Goal: Transaction & Acquisition: Download file/media

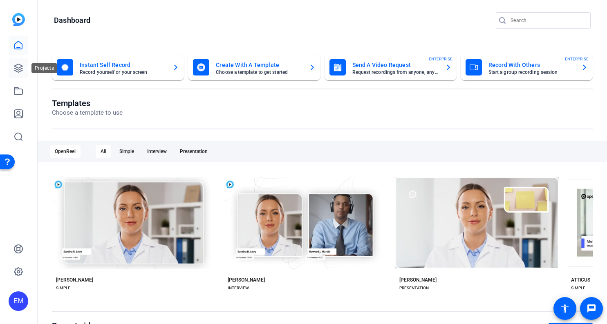
click at [18, 73] on icon at bounding box center [18, 68] width 10 height 10
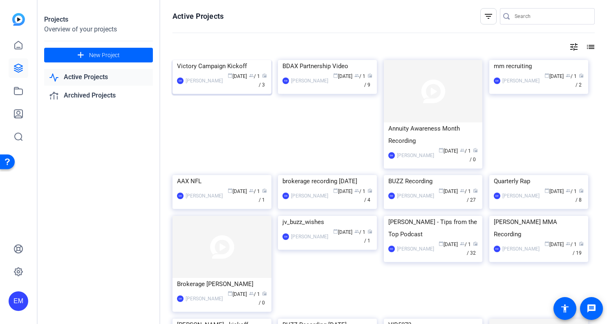
click at [222, 60] on img at bounding box center [221, 60] width 99 height 0
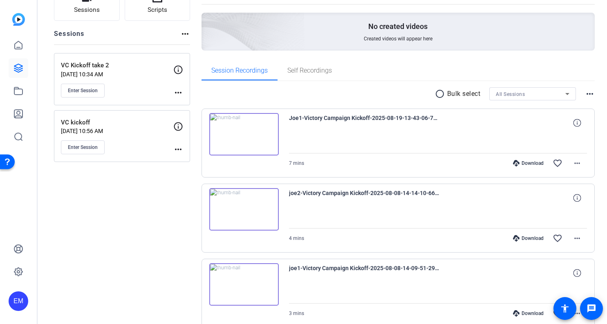
scroll to position [88, 0]
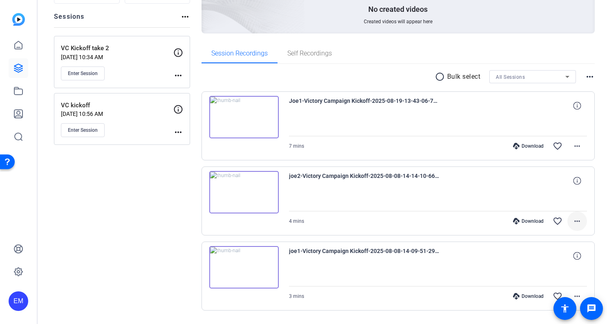
click at [576, 219] on mat-icon "more_horiz" at bounding box center [577, 221] width 10 height 10
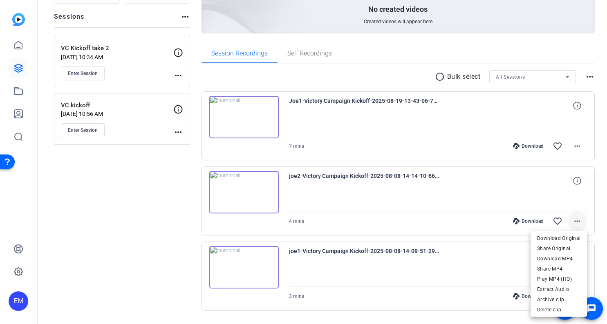
click at [576, 219] on div at bounding box center [303, 162] width 607 height 324
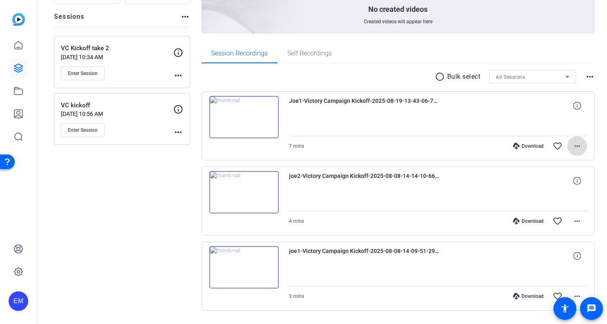
click at [577, 148] on mat-icon "more_horiz" at bounding box center [577, 146] width 10 height 10
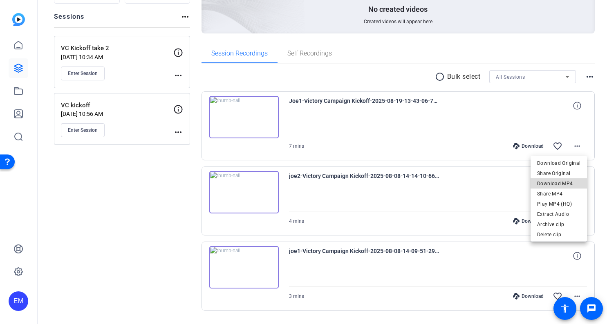
click at [563, 183] on span "Download MP4" at bounding box center [558, 184] width 43 height 10
